Goal: Navigation & Orientation: Find specific page/section

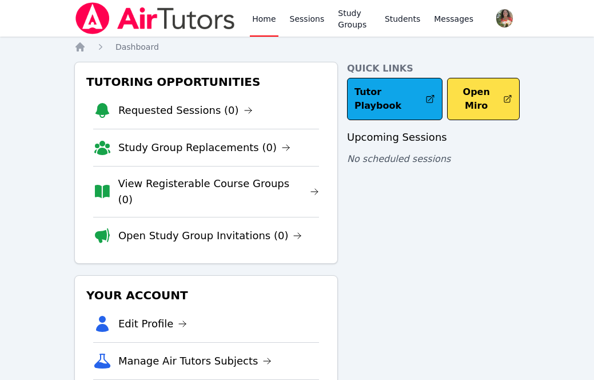
drag, startPoint x: 0, startPoint y: 0, endPoint x: 185, endPoint y: 9, distance: 185.5
click at [185, 9] on img at bounding box center [155, 18] width 162 height 32
